Goal: Information Seeking & Learning: Learn about a topic

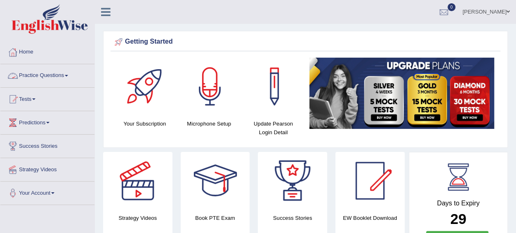
click at [68, 75] on span at bounding box center [66, 76] width 3 height 2
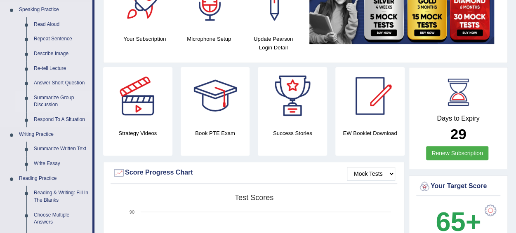
scroll to position [86, 0]
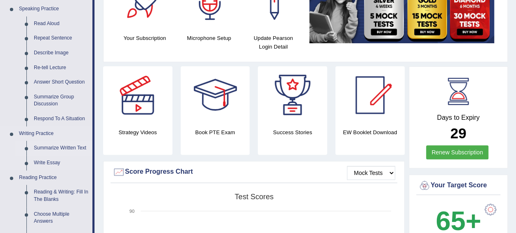
click at [55, 149] on link "Summarize Written Text" at bounding box center [61, 148] width 62 height 15
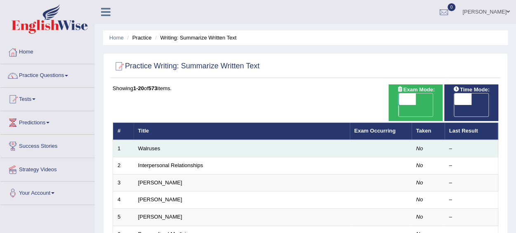
click at [161, 140] on td "Walruses" at bounding box center [242, 148] width 216 height 17
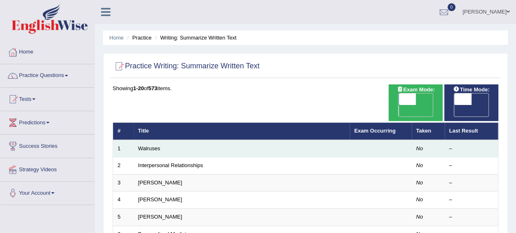
click at [161, 140] on td "Walruses" at bounding box center [242, 148] width 216 height 17
click at [140, 146] on link "Walruses" at bounding box center [149, 149] width 22 height 6
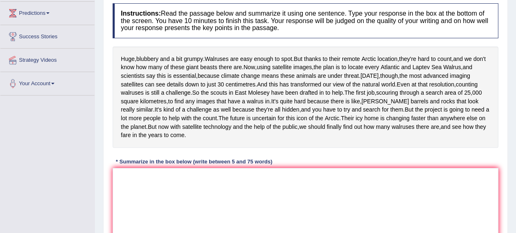
scroll to position [115, 0]
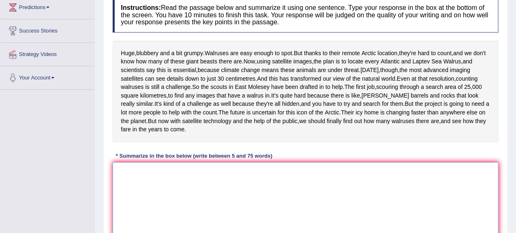
click at [140, 208] on textarea at bounding box center [306, 202] width 386 height 80
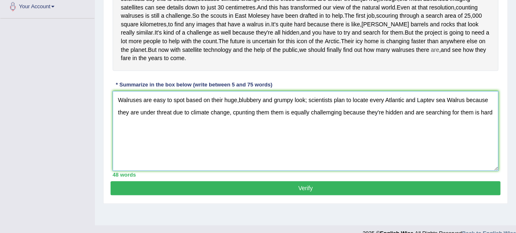
scroll to position [183, 0]
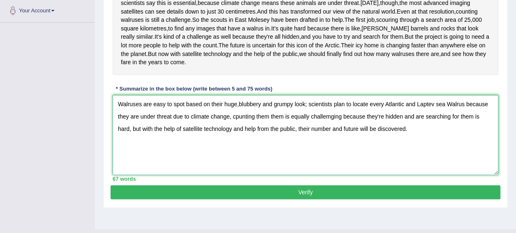
click at [237, 137] on textarea "Walruses are easy to spot based on their huge,blubbery and grumpy look; scienti…" at bounding box center [306, 135] width 386 height 80
click at [236, 148] on textarea "Walruses are easy to spot based on their huge, blubbery and grumpy look; scient…" at bounding box center [306, 135] width 386 height 80
click at [328, 151] on textarea "Walruses are easy to spot based on their huge, blubbery and grumpy look; scient…" at bounding box center [306, 135] width 386 height 80
click at [488, 150] on textarea "Walruses are easy to spot based on their huge, blubbery and grumpy look; scient…" at bounding box center [306, 135] width 386 height 80
click at [353, 164] on textarea "Walruses are easy to spot based on their huge, blubbery and grumpy look; scient…" at bounding box center [306, 135] width 386 height 80
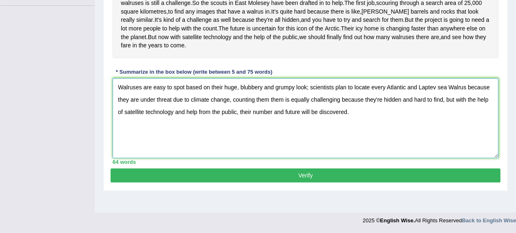
scroll to position [217, 0]
type textarea "Walruses are easy to spot based on their huge, blubbery and grumpy look; scient…"
click at [301, 183] on button "Verify" at bounding box center [306, 176] width 390 height 14
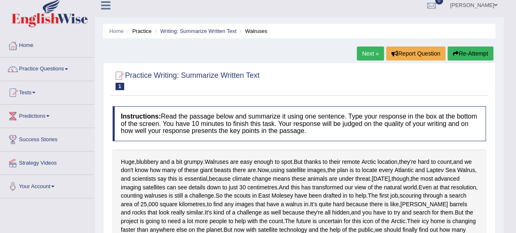
scroll to position [0, 0]
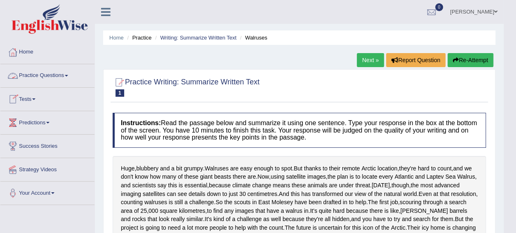
click at [68, 75] on span at bounding box center [66, 76] width 3 height 2
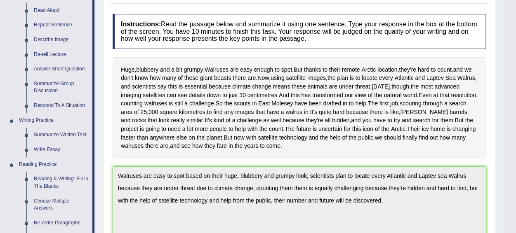
scroll to position [115, 0]
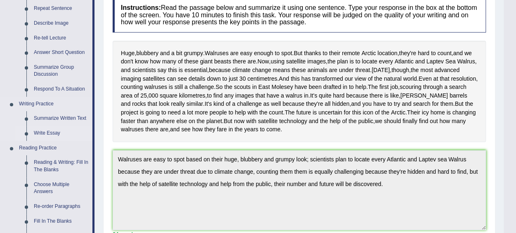
click at [46, 133] on link "Write Essay" at bounding box center [61, 133] width 62 height 15
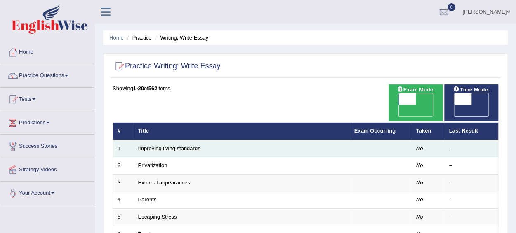
click at [169, 146] on link "Improving living standards" at bounding box center [169, 149] width 62 height 6
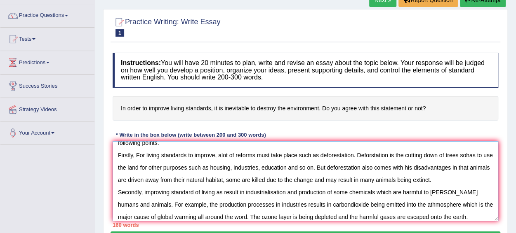
scroll to position [32, 0]
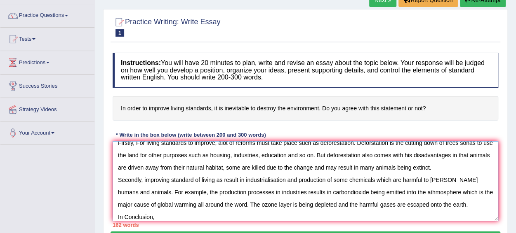
click at [127, 217] on textarea "Improving living standards is very important to life but Is it inevitable to de…" at bounding box center [306, 181] width 386 height 80
click at [154, 217] on textarea "Improving living standards is very important to life but Is it inevitable to de…" at bounding box center [306, 181] width 386 height 80
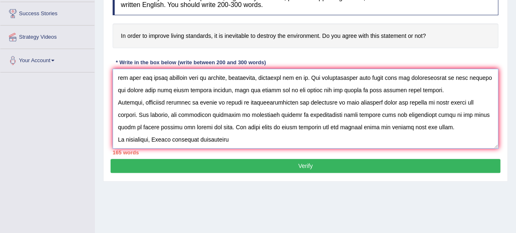
scroll to position [183, 0]
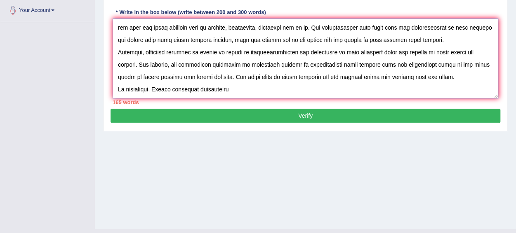
drag, startPoint x: 154, startPoint y: 217, endPoint x: 334, endPoint y: 142, distance: 194.7
click at [334, 142] on div "Home Practice Writing: Write Essay Improving living standards Next » Report Que…" at bounding box center [305, 23] width 421 height 412
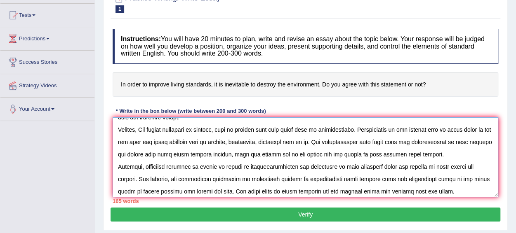
scroll to position [37, 0]
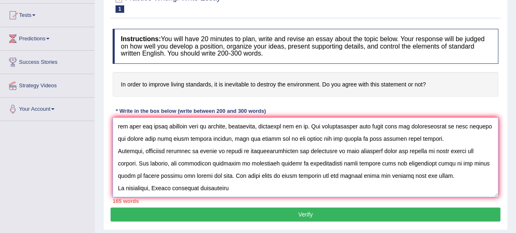
click at [240, 186] on textarea at bounding box center [306, 158] width 386 height 80
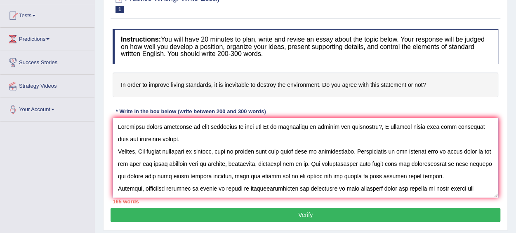
scroll to position [83, 0]
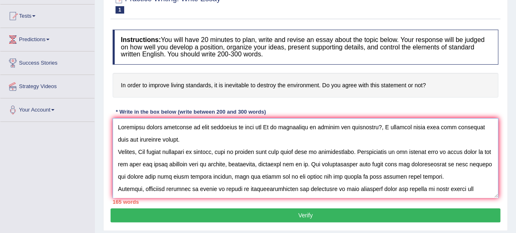
click at [370, 153] on textarea at bounding box center [306, 158] width 386 height 80
click at [371, 153] on textarea at bounding box center [306, 158] width 386 height 80
click at [138, 151] on textarea at bounding box center [306, 158] width 386 height 80
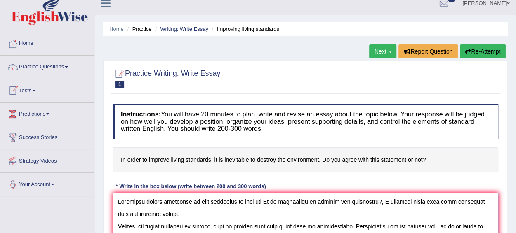
scroll to position [8, 0]
type textarea "Improving living standards is very important to life but Is it inevitable to de…"
click at [68, 67] on span at bounding box center [66, 68] width 3 height 2
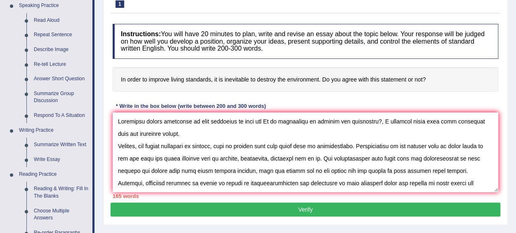
scroll to position [93, 0]
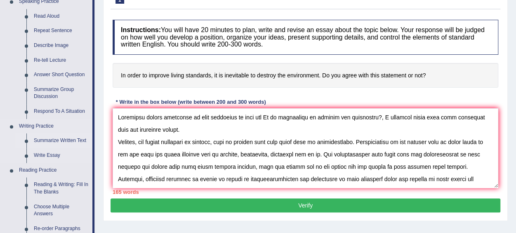
click at [69, 139] on link "Summarize Written Text" at bounding box center [61, 141] width 62 height 15
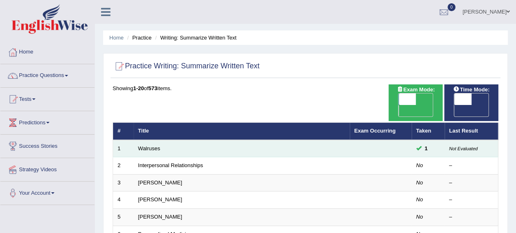
click at [420, 146] on span at bounding box center [418, 148] width 5 height 5
click at [152, 146] on link "Walruses" at bounding box center [149, 149] width 22 height 6
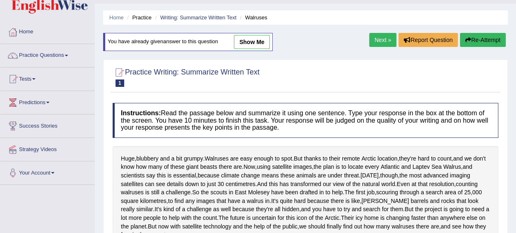
scroll to position [19, 0]
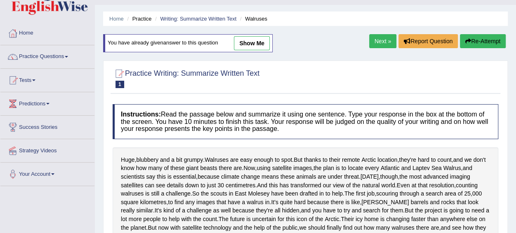
click at [249, 49] on link "show me" at bounding box center [252, 43] width 36 height 14
type textarea "Walruses are easy to spot based on their huge, blubbery and grumpy look; scient…"
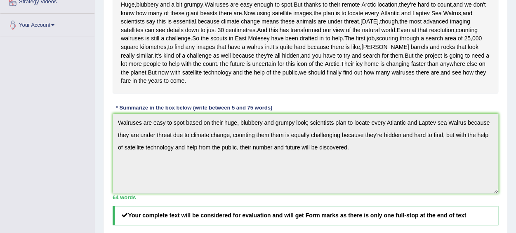
scroll to position [169, 0]
